Goal: Task Accomplishment & Management: Complete application form

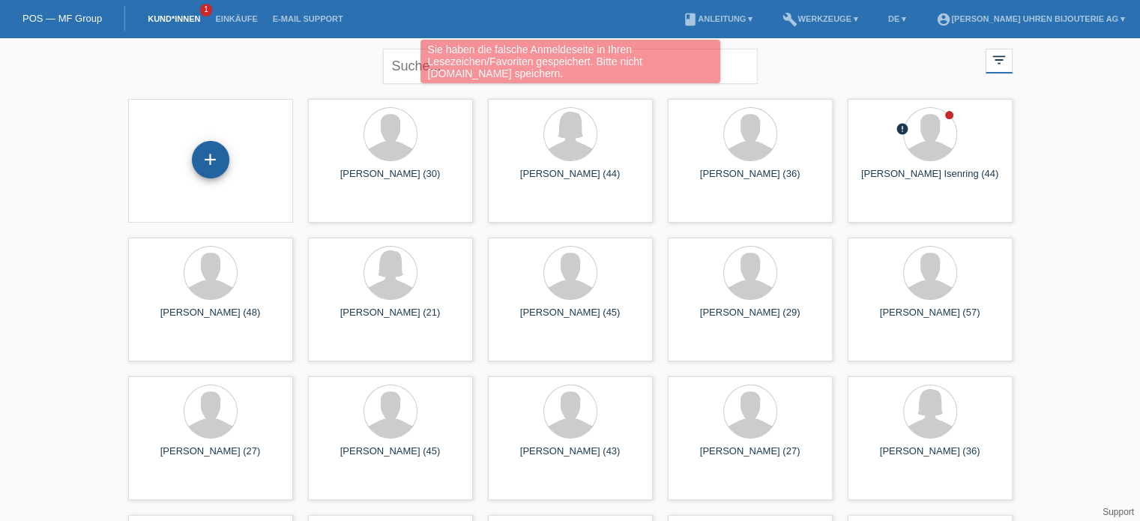
click at [211, 157] on div "+" at bounding box center [210, 159] width 37 height 37
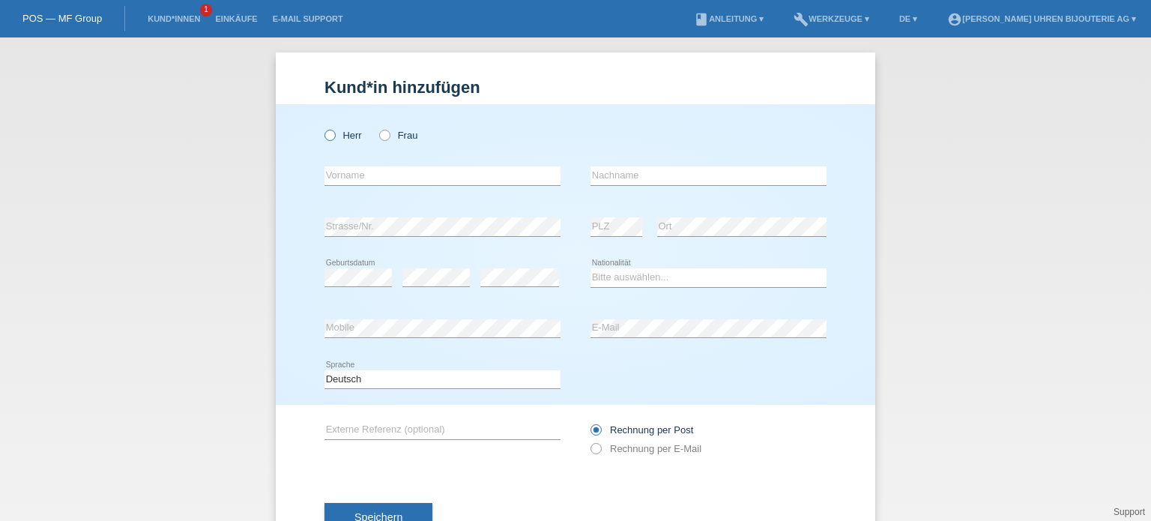
click at [322, 127] on icon at bounding box center [322, 127] width 0 height 0
click at [325, 134] on input "Herr" at bounding box center [330, 135] width 10 height 10
radio input "true"
click at [358, 163] on div "error Vorname" at bounding box center [443, 176] width 236 height 51
click at [363, 177] on input "text" at bounding box center [443, 175] width 236 height 19
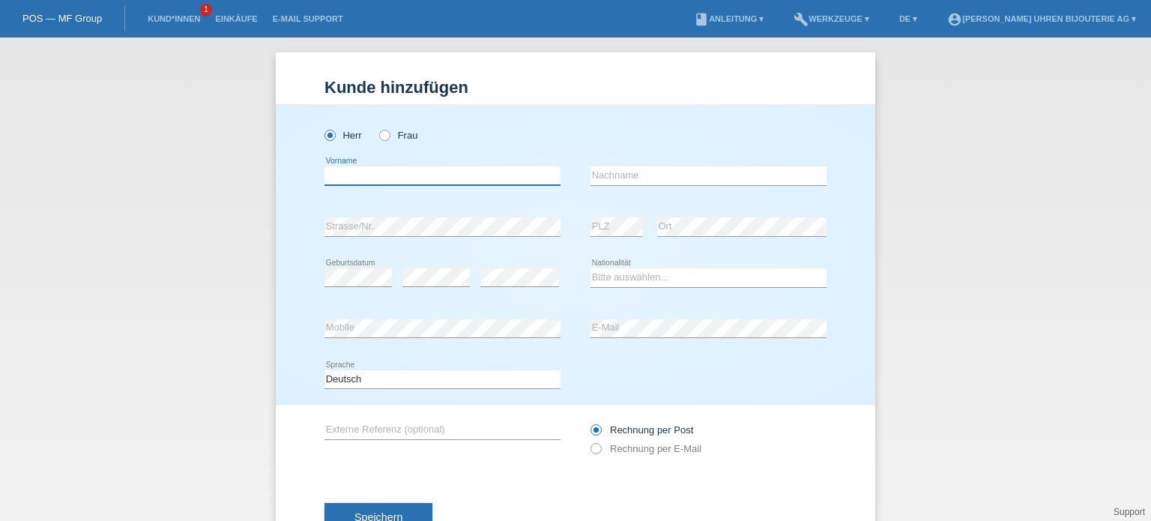
paste input "Egzon"
type input "Egzon"
click at [608, 176] on input "text" at bounding box center [709, 175] width 236 height 19
paste input "Pulaj"
type input "Pulaj"
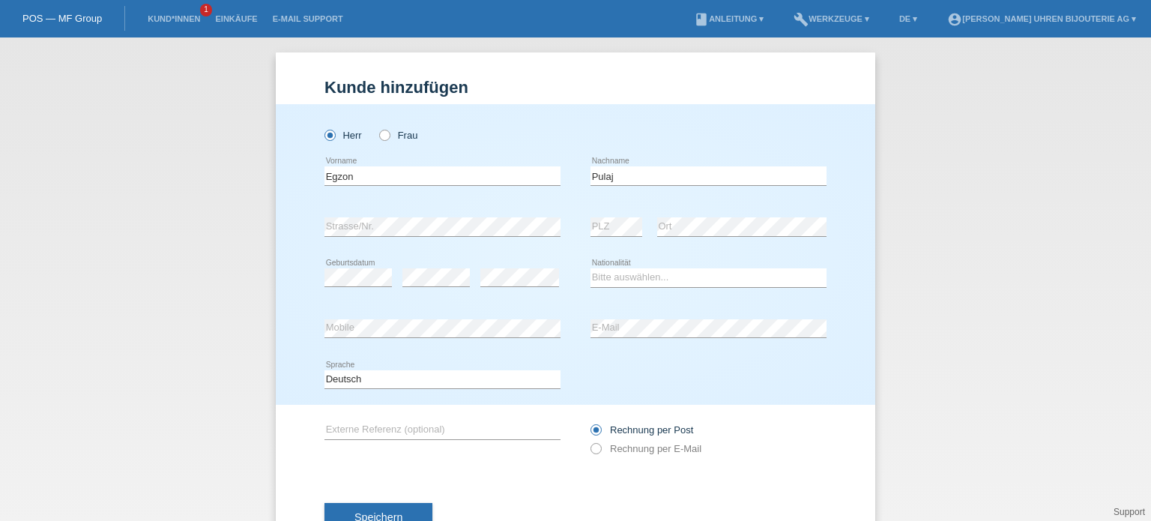
click at [656, 338] on div "error E-Mail" at bounding box center [709, 329] width 236 height 51
click at [393, 504] on button "Speichern" at bounding box center [379, 517] width 108 height 28
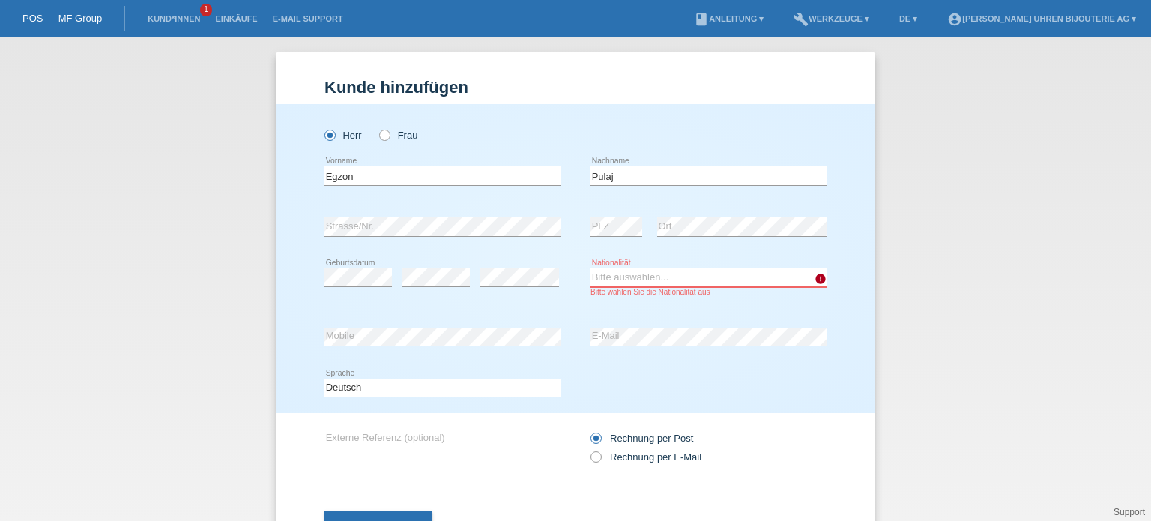
click at [624, 273] on select "Bitte auswählen... Schweiz Deutschland Liechtenstein Österreich ------------ Af…" at bounding box center [709, 277] width 236 height 18
select select "CH"
click at [591, 268] on select "Bitte auswählen... Schweiz Deutschland Liechtenstein Österreich ------------ Af…" at bounding box center [709, 277] width 236 height 18
click at [588, 449] on icon at bounding box center [588, 449] width 0 height 0
click at [591, 461] on input "Rechnung per E-Mail" at bounding box center [596, 460] width 10 height 19
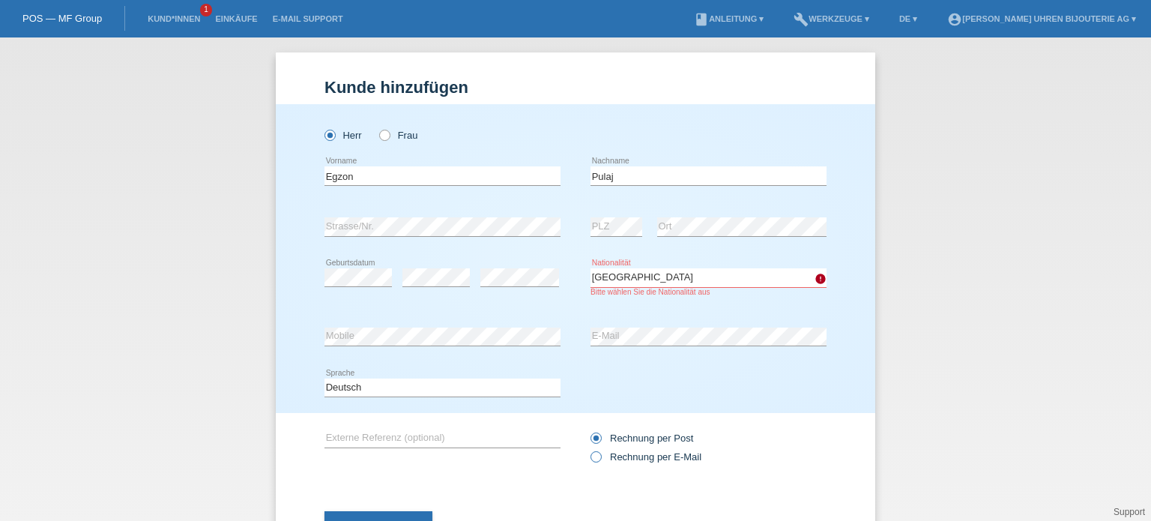
radio input "true"
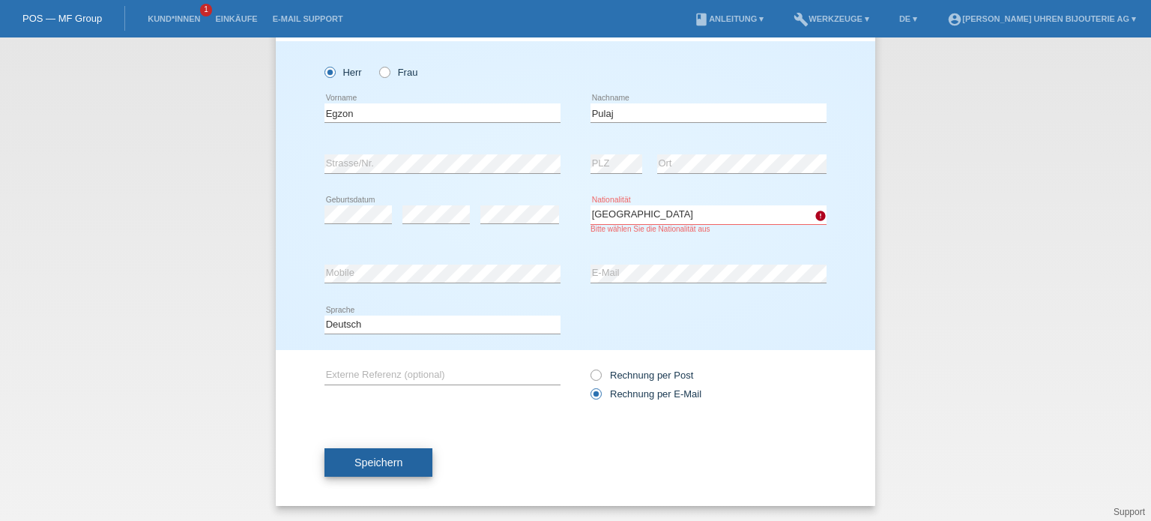
click at [370, 465] on span "Speichern" at bounding box center [379, 462] width 48 height 12
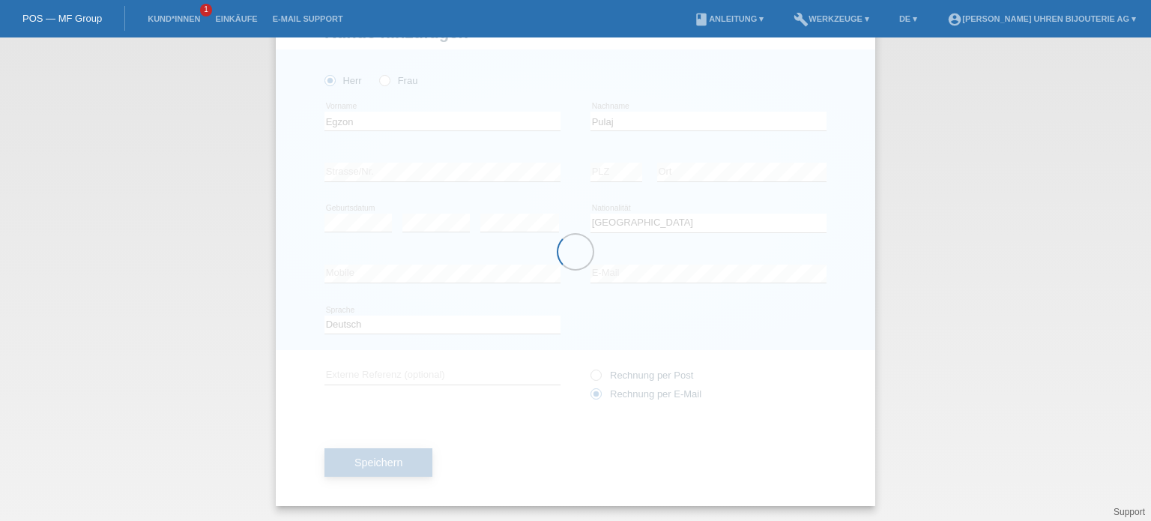
scroll to position [54, 0]
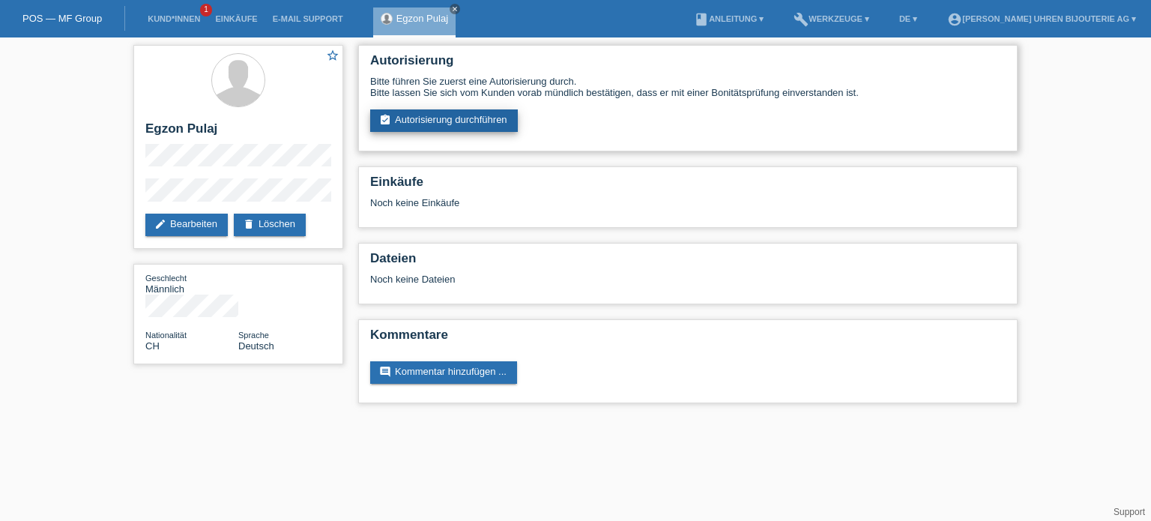
click at [450, 123] on link "assignment_turned_in Autorisierung durchführen" at bounding box center [444, 120] width 148 height 22
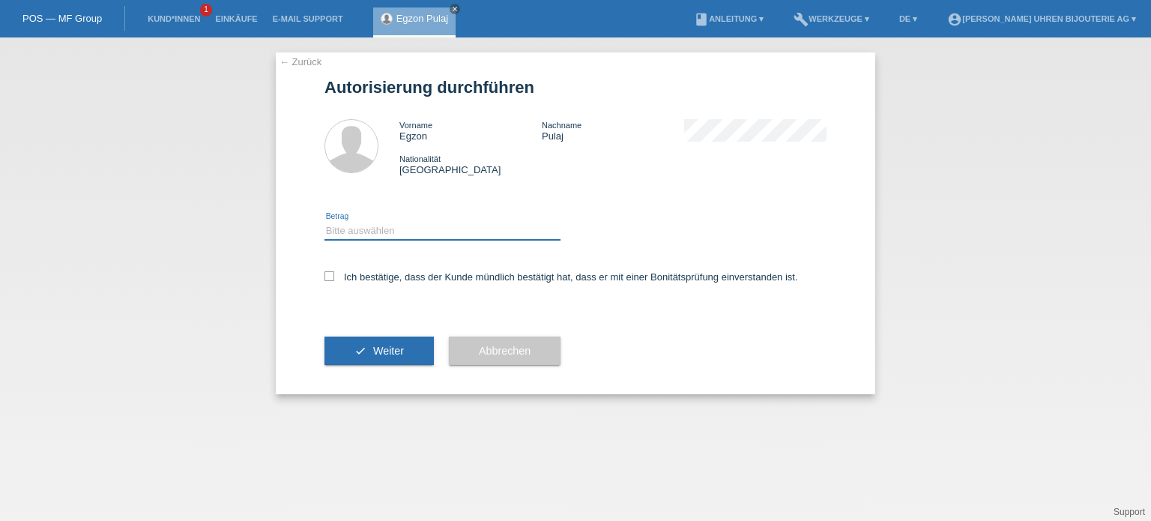
click at [343, 223] on select "Bitte auswählen CHF 1.00 - CHF 499.00 CHF 500.00 - CHF 1'999.00 CHF 2'000.00 - …" at bounding box center [443, 231] width 236 height 18
select select "3"
click at [325, 222] on select "Bitte auswählen CHF 1.00 - CHF 499.00 CHF 500.00 - CHF 1'999.00 CHF 2'000.00 - …" at bounding box center [443, 231] width 236 height 18
click at [339, 275] on label "Ich bestätige, dass der Kunde mündlich bestätigt hat, dass er mit einer Bonität…" at bounding box center [562, 276] width 474 height 11
click at [334, 275] on input "Ich bestätige, dass der Kunde mündlich bestätigt hat, dass er mit einer Bonität…" at bounding box center [330, 276] width 10 height 10
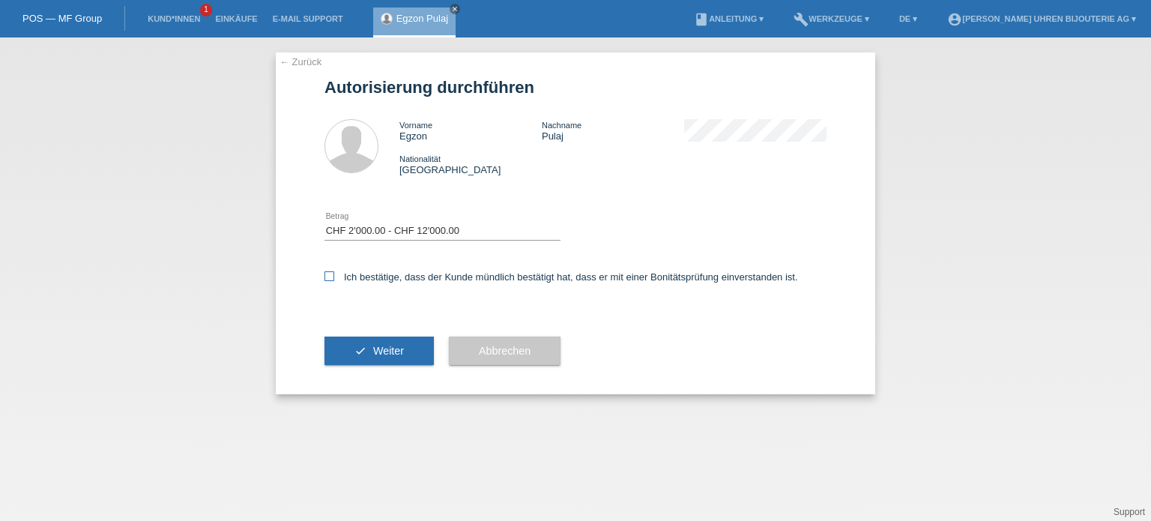
checkbox input "true"
click at [384, 359] on button "check Weiter" at bounding box center [379, 351] width 109 height 28
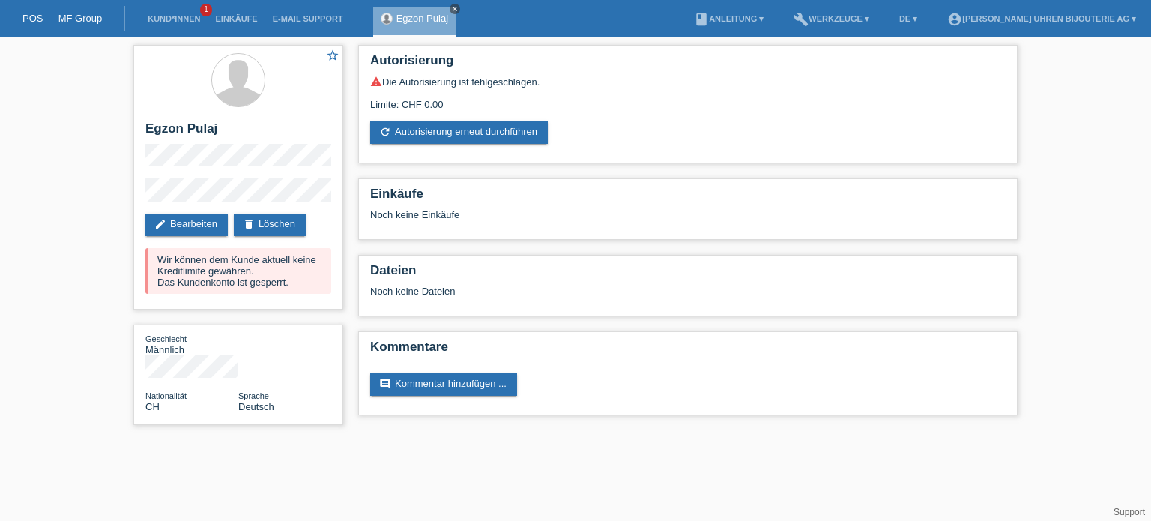
click at [453, 6] on icon "close" at bounding box center [454, 8] width 7 height 7
click at [75, 30] on div "POS — MF Group" at bounding box center [62, 18] width 125 height 25
click at [76, 17] on link "POS — MF Group" at bounding box center [61, 18] width 79 height 11
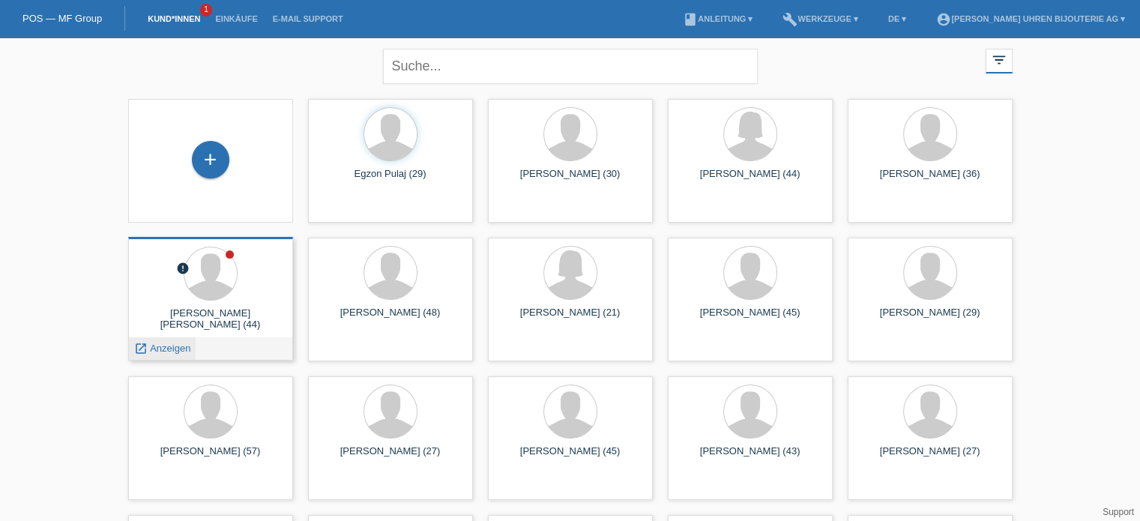
click at [172, 355] on div "launch Anzeigen" at bounding box center [162, 348] width 67 height 22
click at [172, 352] on span "Anzeigen" at bounding box center [170, 348] width 40 height 11
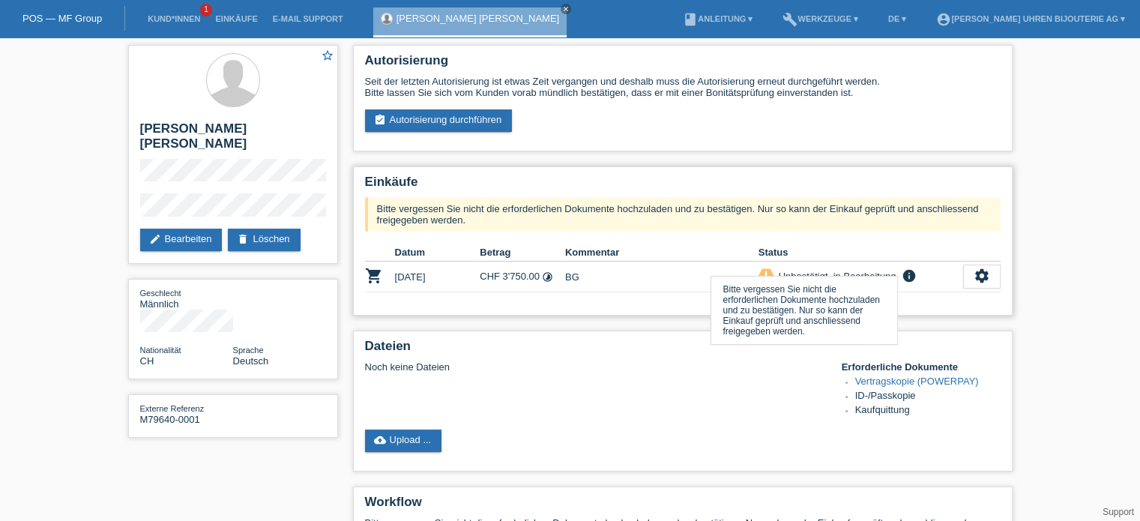
click at [908, 278] on icon "info" at bounding box center [908, 275] width 18 height 15
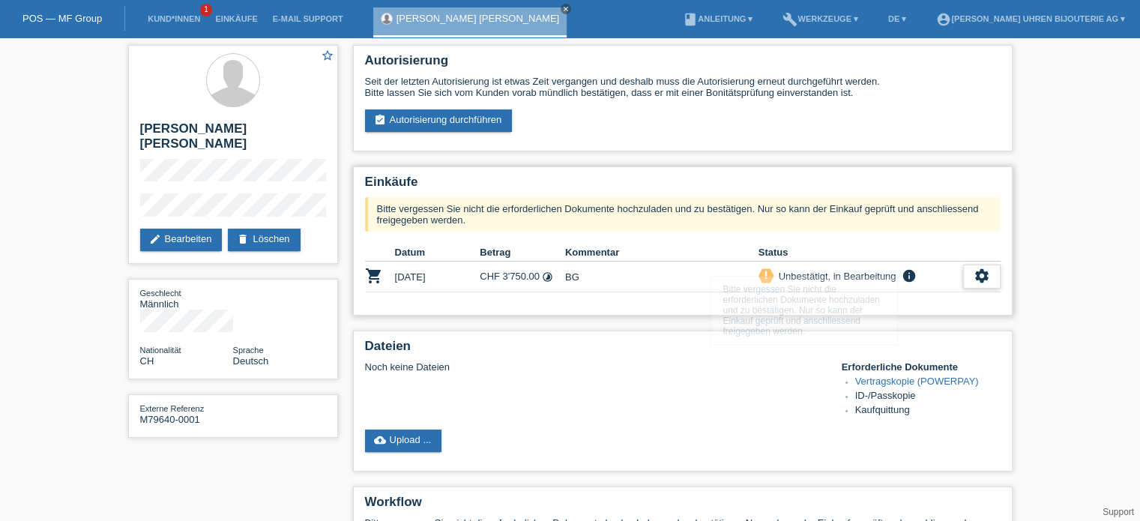
click at [974, 278] on icon "settings" at bounding box center [982, 276] width 16 height 16
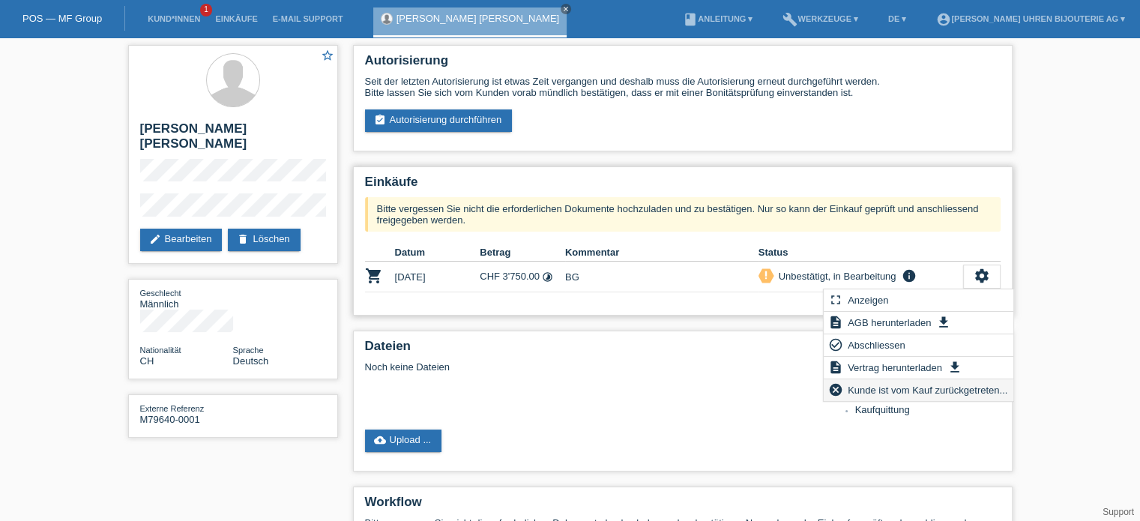
click at [881, 394] on span "Kunde ist vom Kauf zurückgetreten..." at bounding box center [927, 390] width 164 height 18
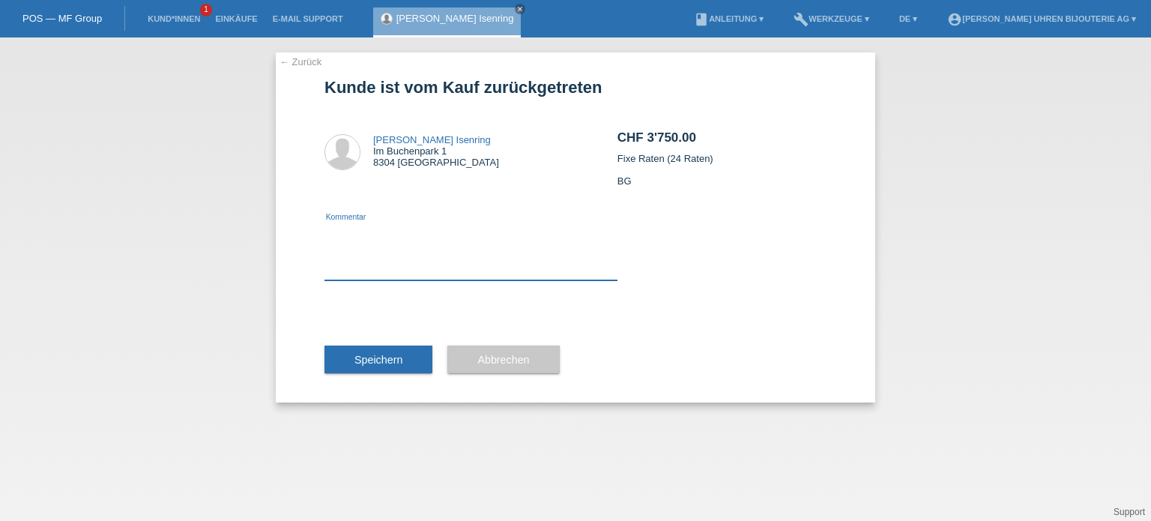
click at [404, 275] on textarea at bounding box center [471, 252] width 293 height 58
type textarea "Meldet sich nicht mehr"
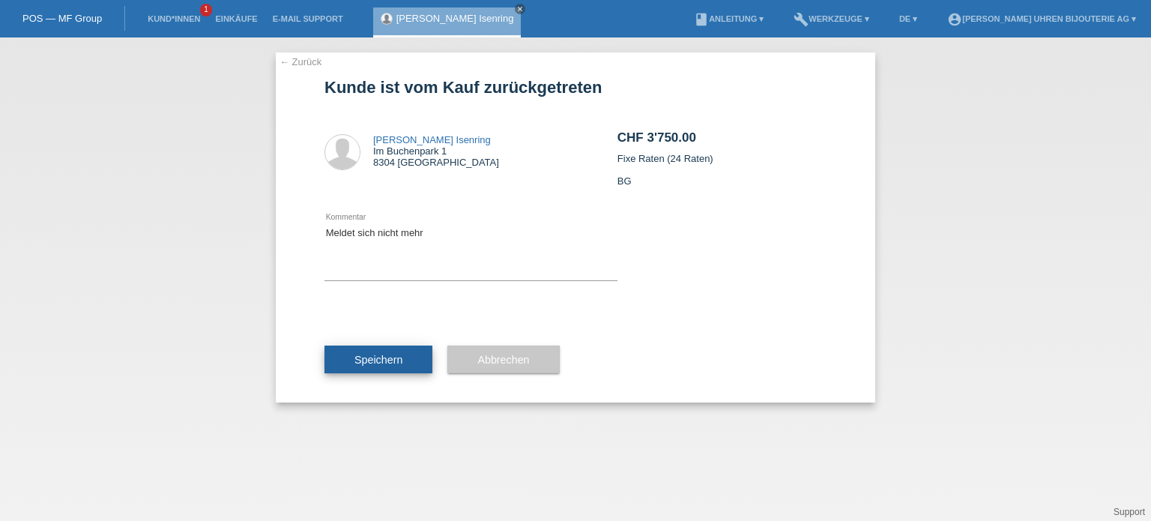
click at [375, 358] on span "Speichern" at bounding box center [379, 360] width 48 height 12
